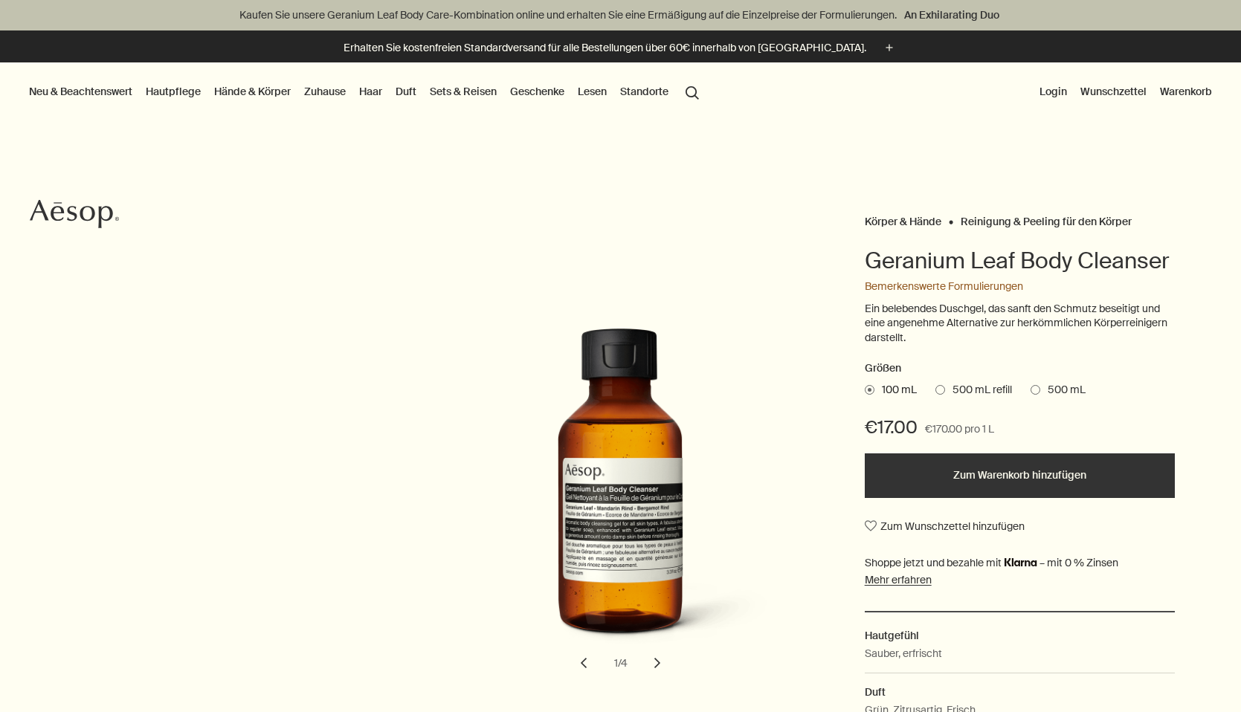
click at [940, 385] on span at bounding box center [940, 390] width 10 height 10
click at [935, 385] on input "500 mL refill" at bounding box center [935, 388] width 0 height 10
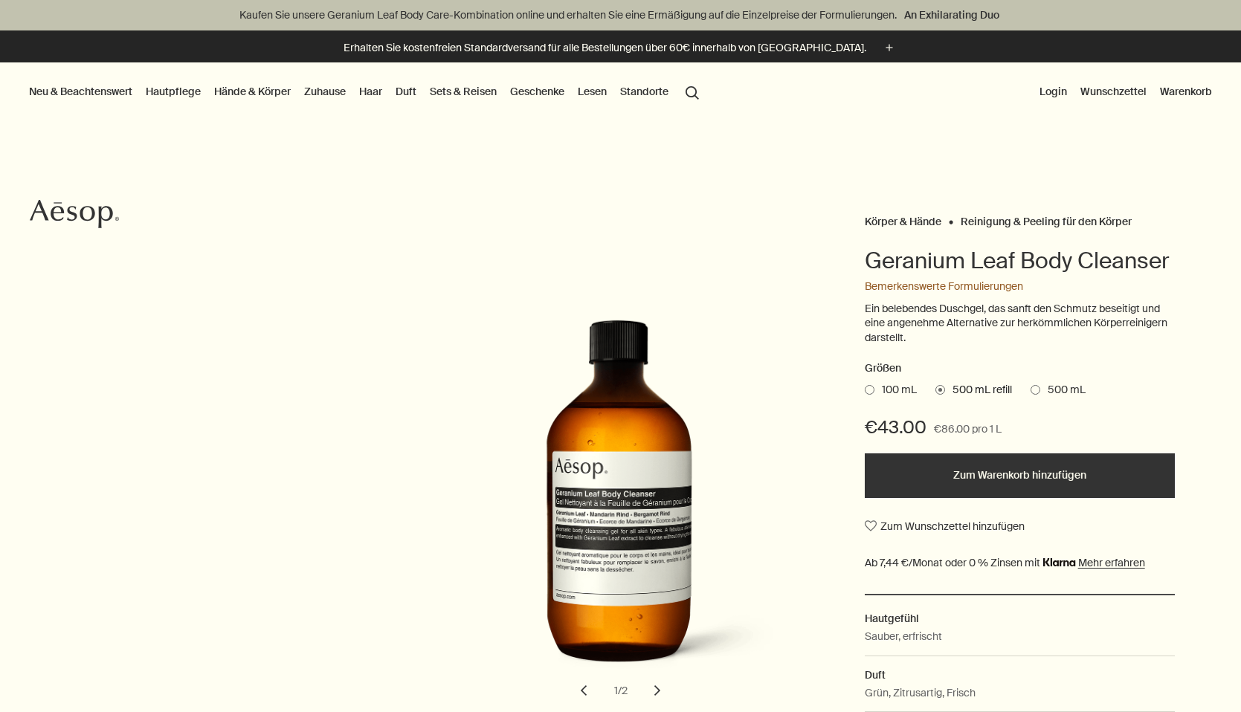
click at [1035, 386] on span at bounding box center [1035, 390] width 10 height 10
click at [1030, 386] on input "500 mL" at bounding box center [1030, 388] width 0 height 10
click at [939, 389] on span at bounding box center [940, 390] width 10 height 10
click at [935, 389] on input "500 mL refill" at bounding box center [935, 388] width 0 height 10
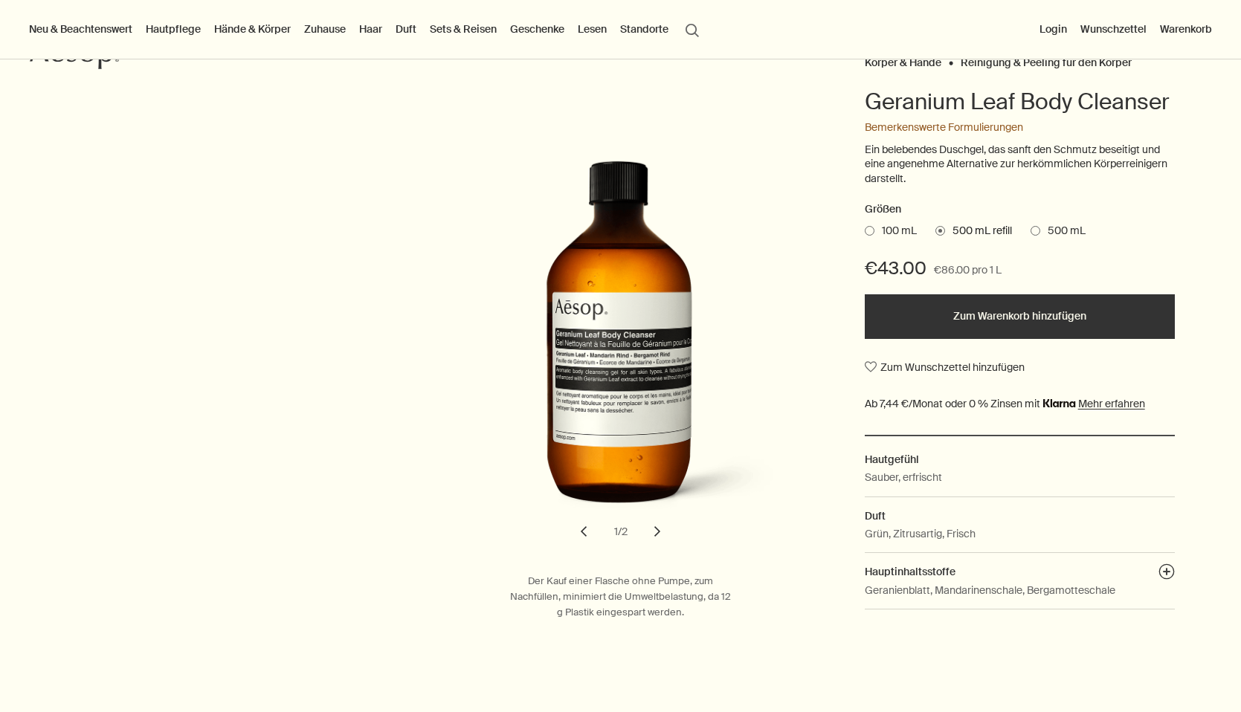
scroll to position [65, 0]
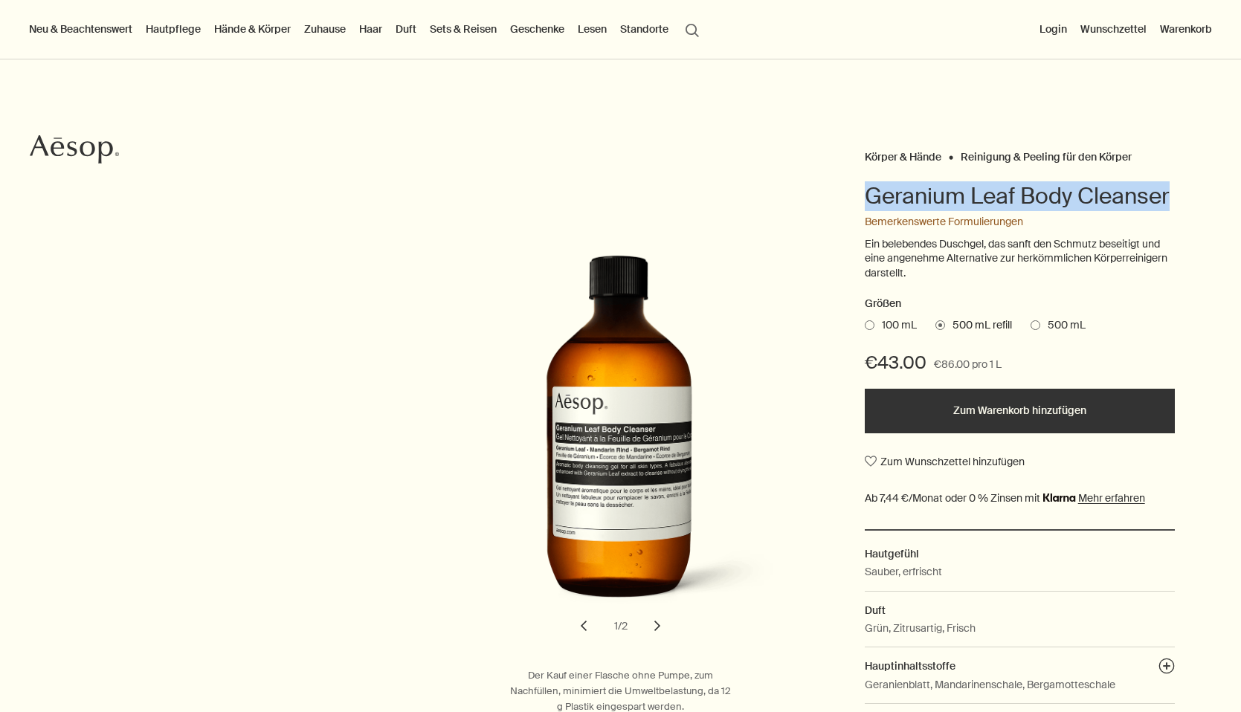
drag, startPoint x: 867, startPoint y: 194, endPoint x: 1203, endPoint y: 193, distance: 336.0
click at [1203, 193] on div "Körper & Hände Reinigung & Peeling für den Körper Geranium Leaf Body Cleanser B…" at bounding box center [620, 430] width 1241 height 568
copy h1 "Geranium Leaf Body Cleanser"
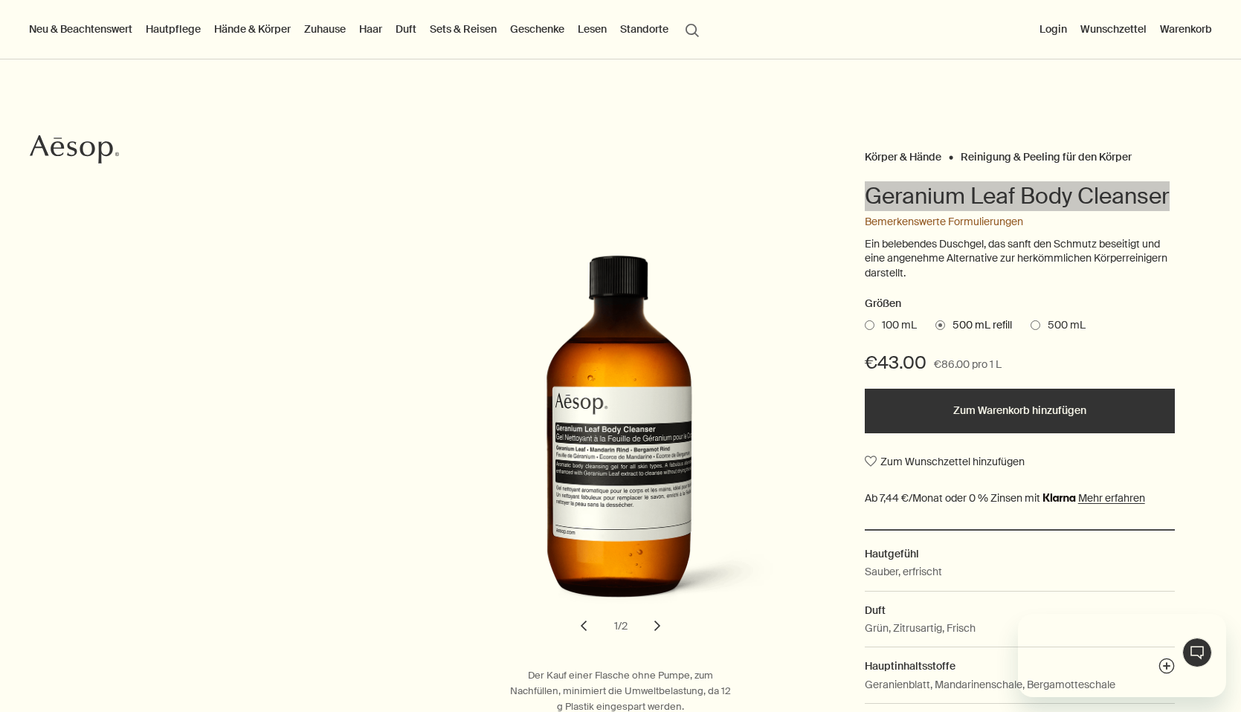
scroll to position [0, 0]
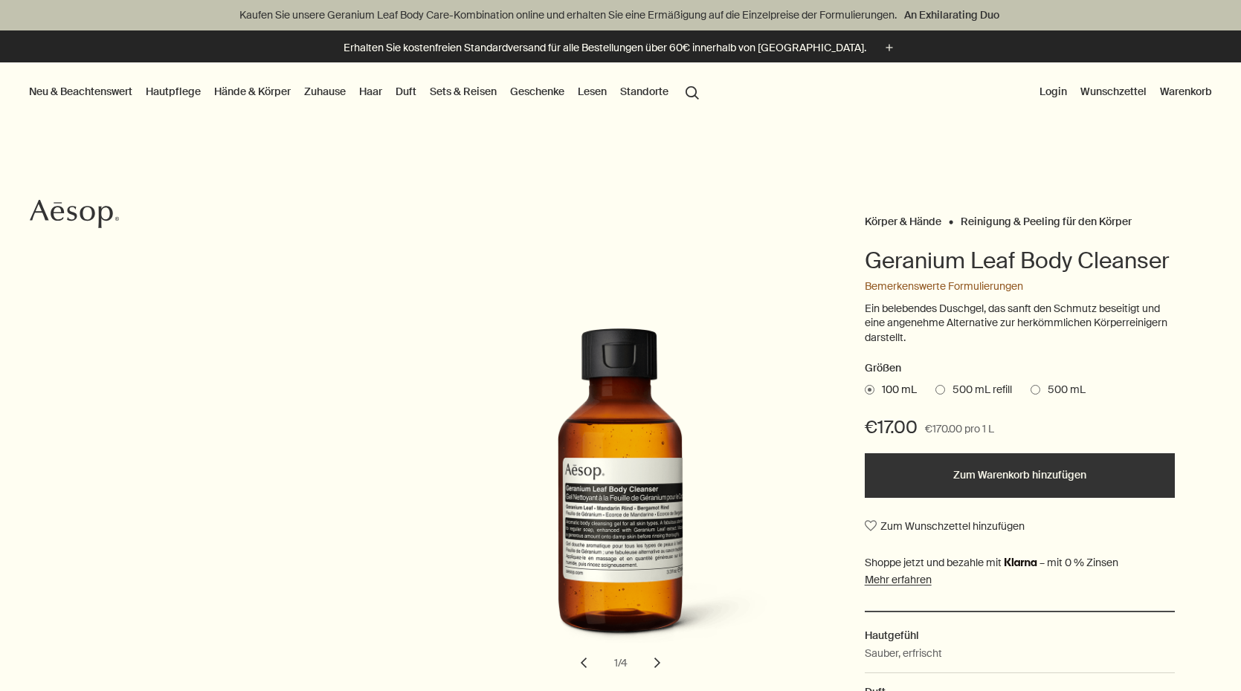
click at [939, 385] on span at bounding box center [940, 390] width 10 height 10
click at [935, 385] on input "500 mL refill" at bounding box center [935, 388] width 0 height 10
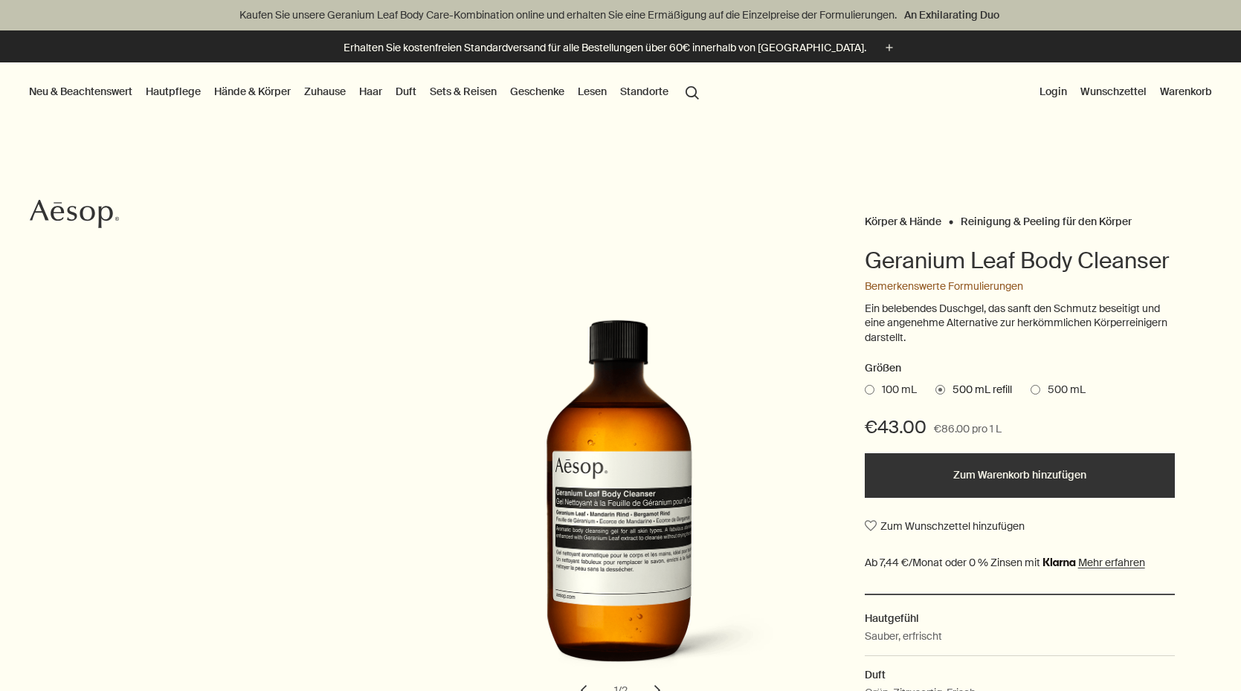
click at [954, 471] on button "Zum Warenkorb hinzufügen" at bounding box center [1019, 475] width 310 height 45
click at [181, 94] on link "Hautpflege" at bounding box center [173, 91] width 61 height 19
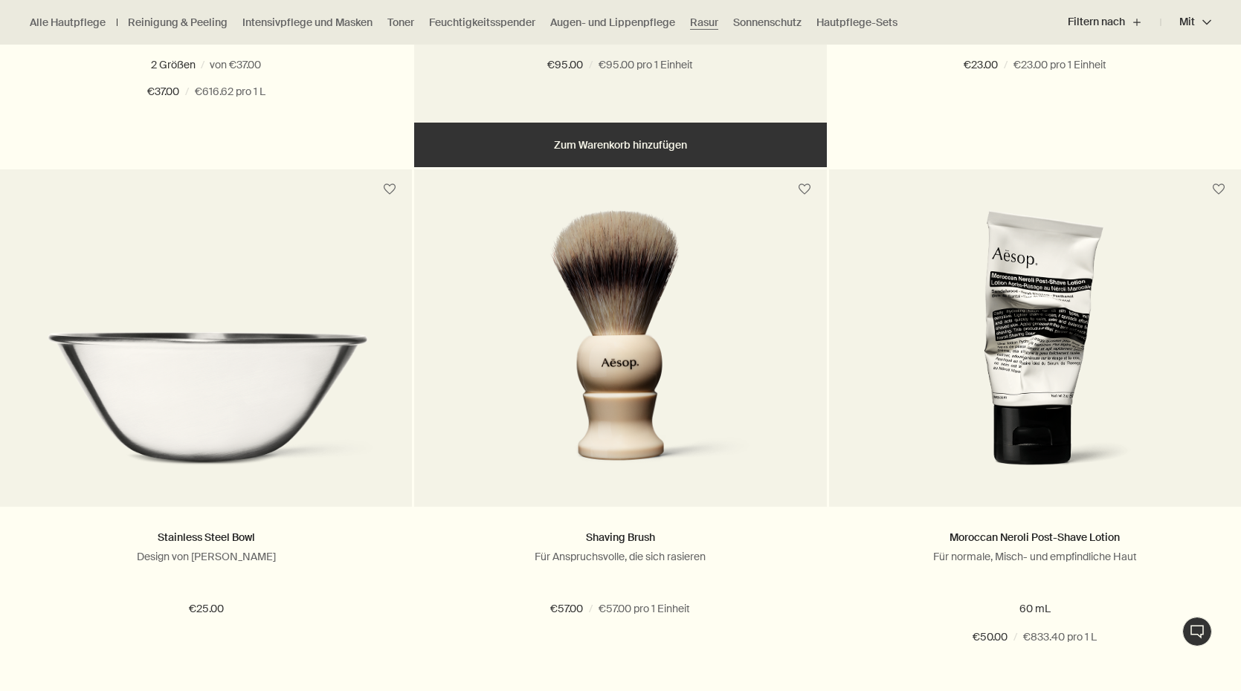
scroll to position [917, 0]
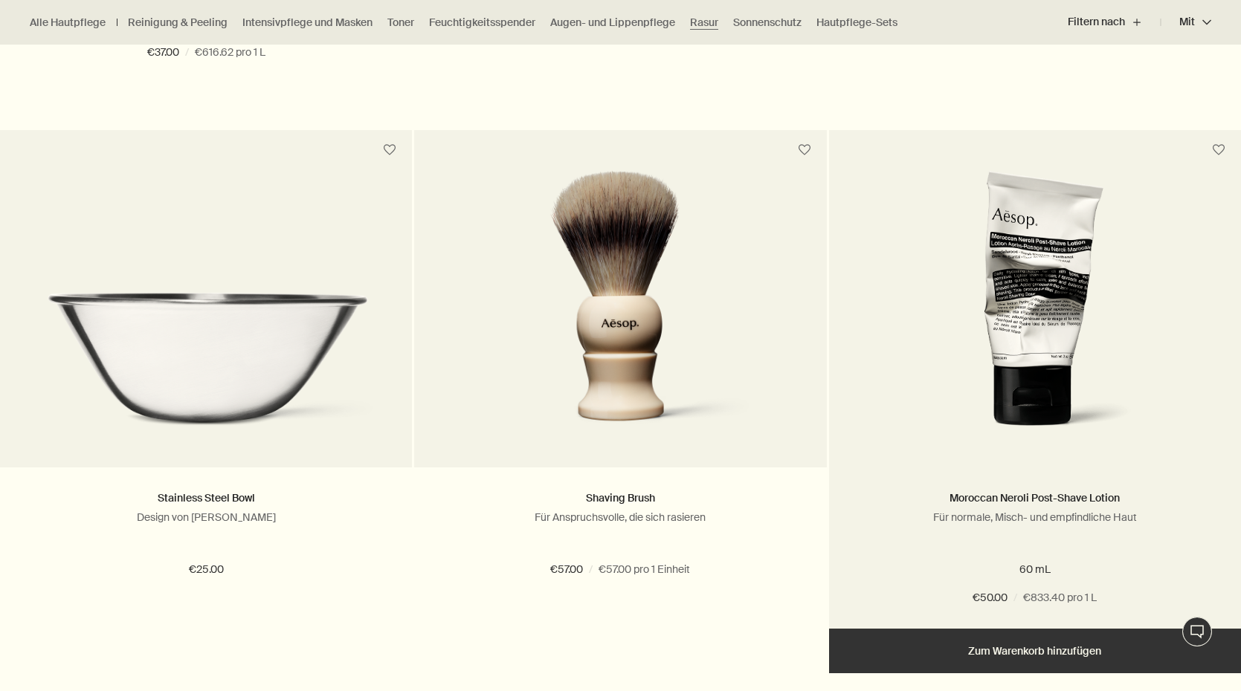
click at [1041, 366] on img at bounding box center [1035, 307] width 232 height 275
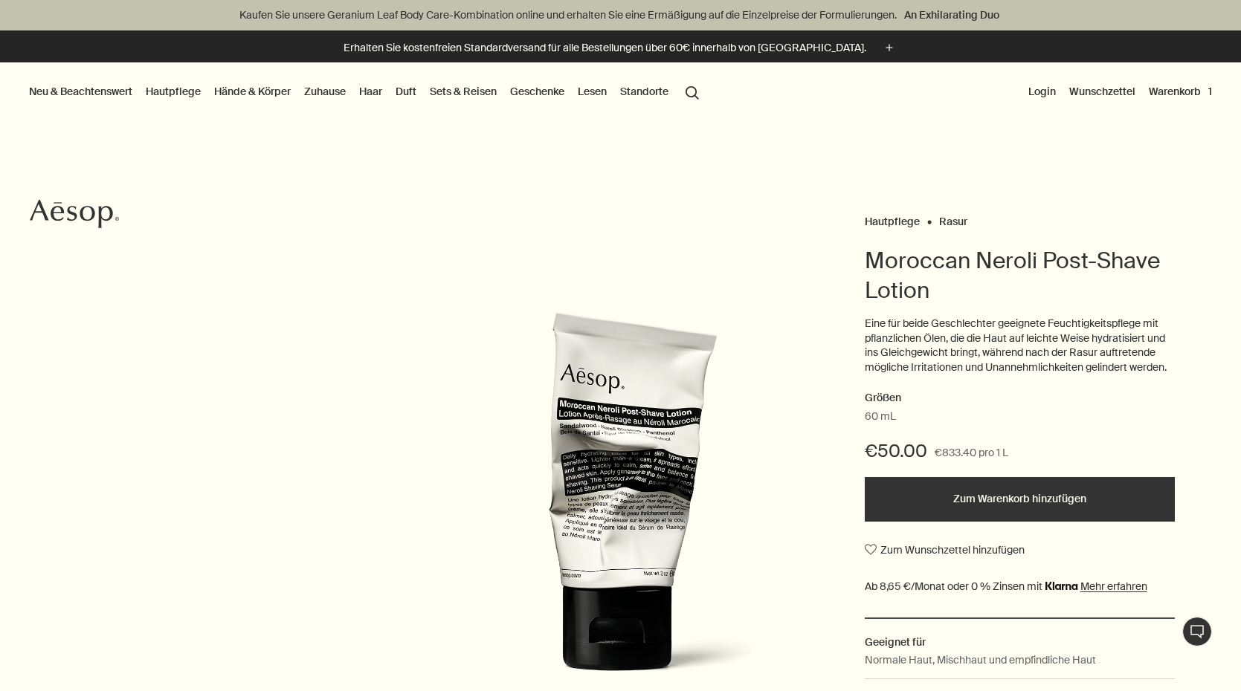
click at [1009, 494] on button "Zum Warenkorb hinzufügen" at bounding box center [1019, 499] width 310 height 45
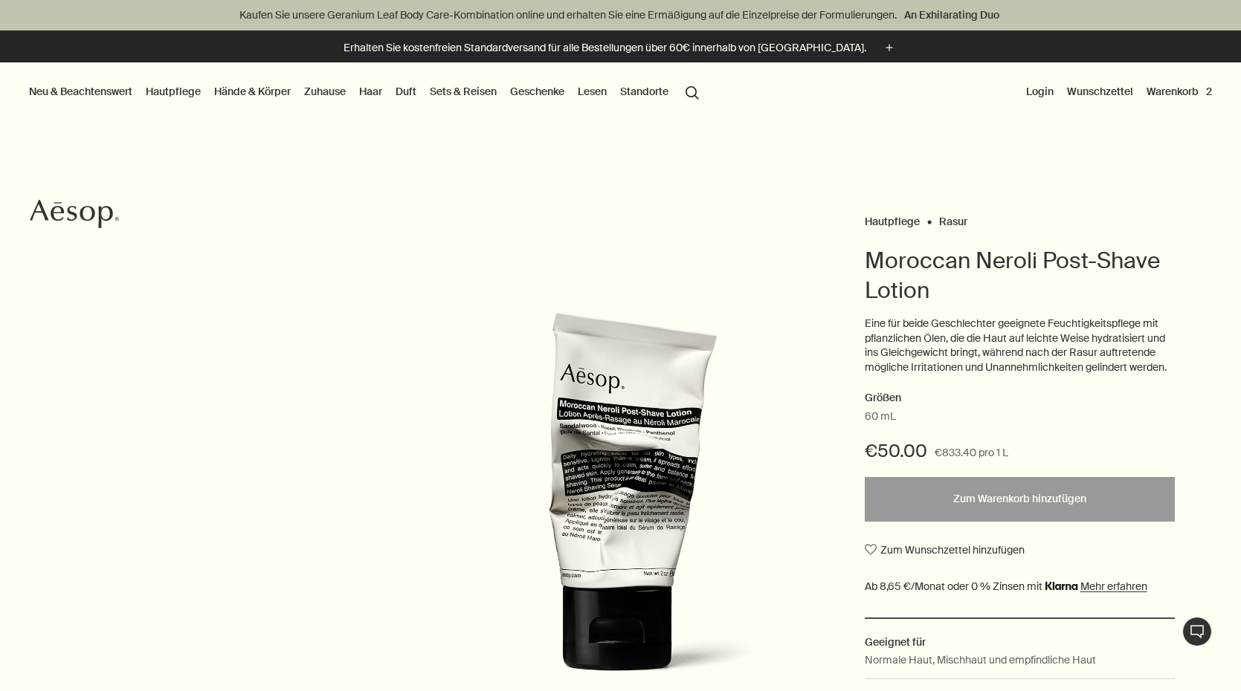
click at [1186, 87] on button "Warenkorb 2" at bounding box center [1178, 91] width 71 height 19
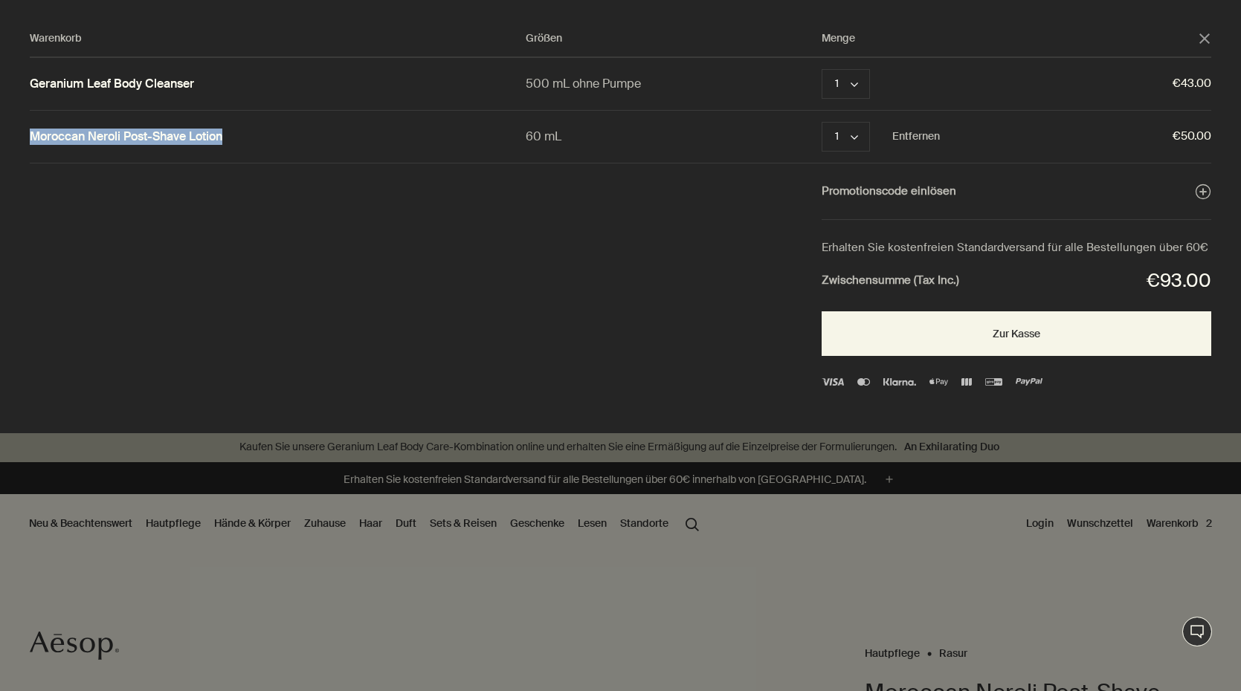
drag, startPoint x: 259, startPoint y: 133, endPoint x: 30, endPoint y: 131, distance: 228.9
click at [30, 131] on div "Moroccan Neroli Post-Shave Lotion" at bounding box center [278, 136] width 496 height 20
copy link "Moroccan Neroli Post-Shave Lotion"
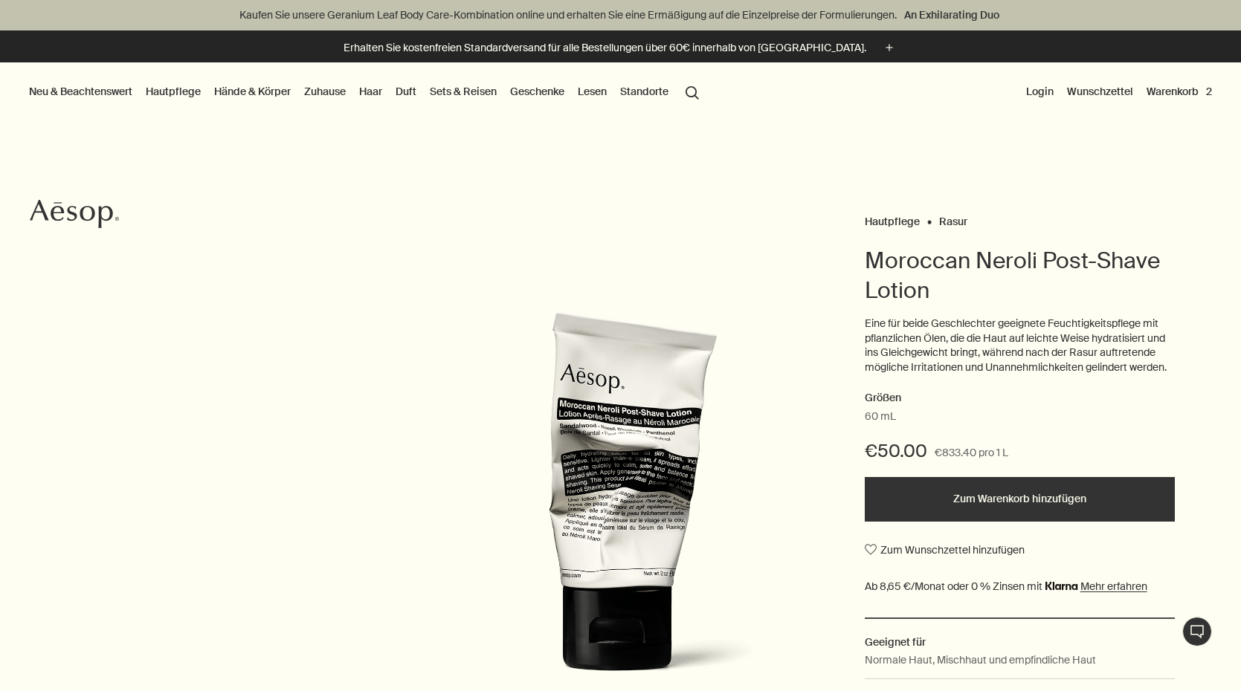
click at [1170, 93] on button "Warenkorb 2" at bounding box center [1178, 91] width 71 height 19
